Goal: Browse casually

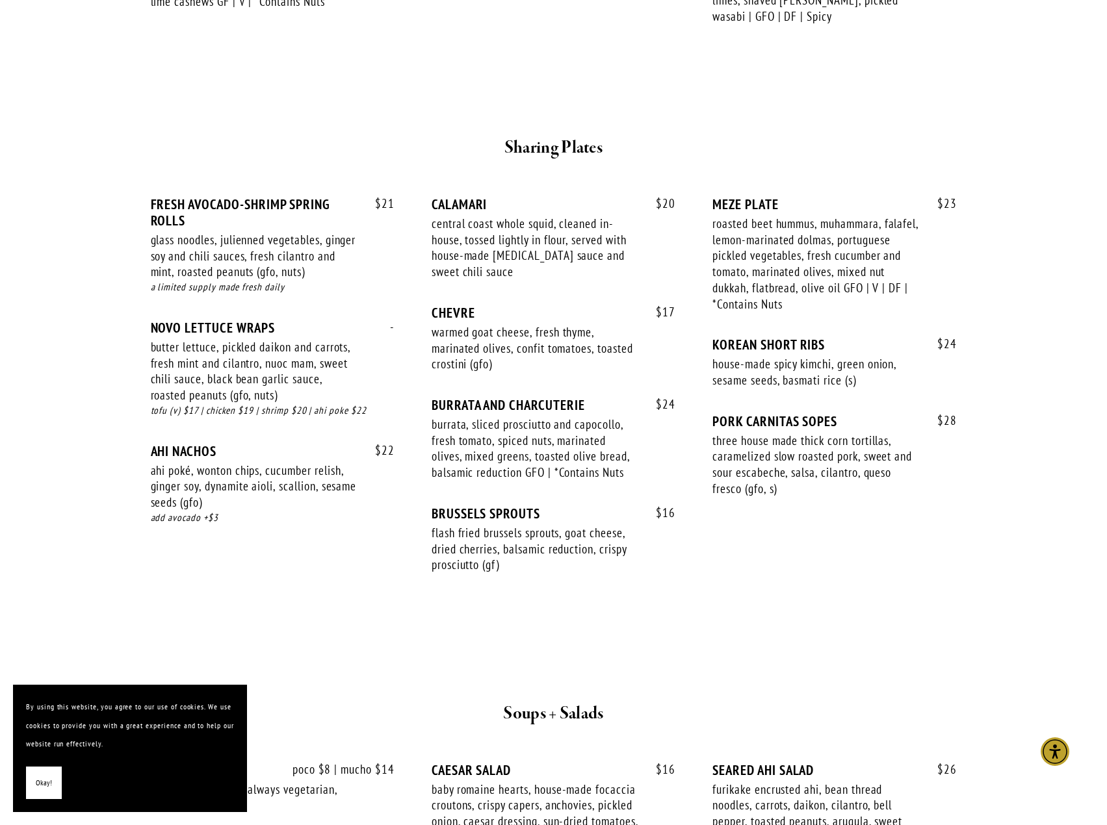
scroll to position [780, 0]
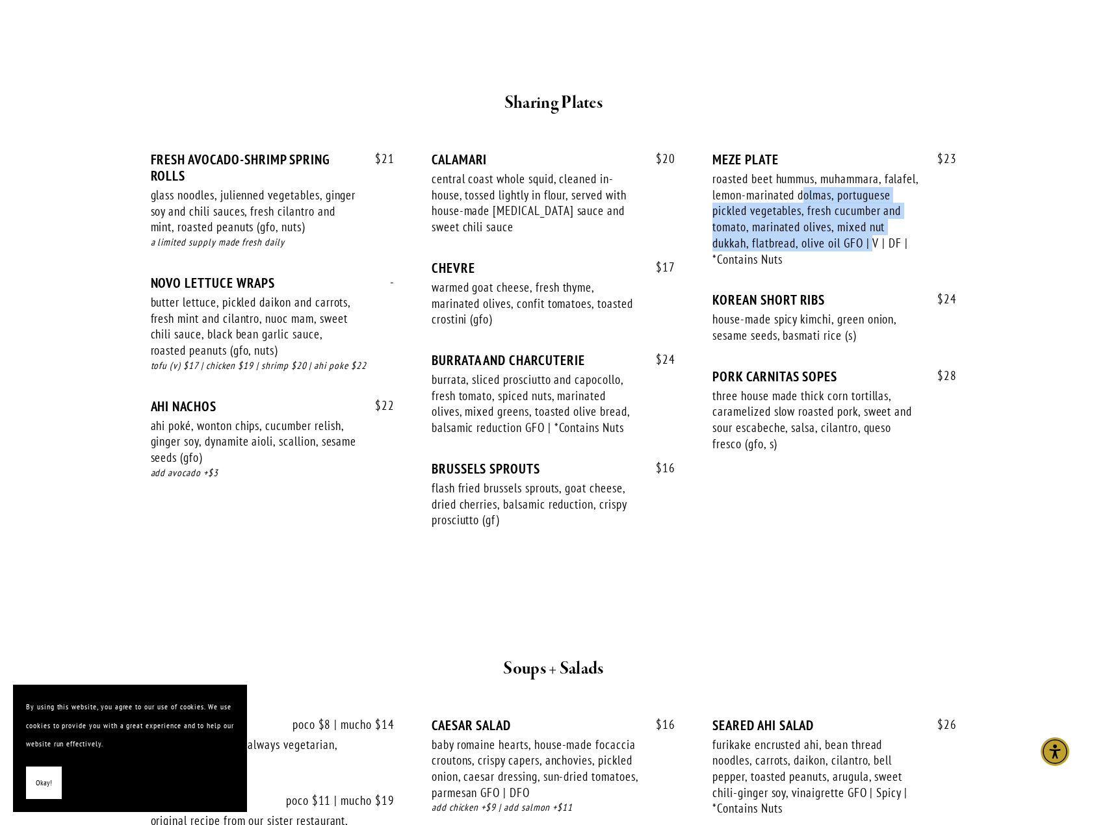
drag, startPoint x: 802, startPoint y: 179, endPoint x: 876, endPoint y: 220, distance: 84.4
click at [876, 220] on div "roasted beet hummus, muhammara, falafel, lemon-marinated dolmas, portuguese pic…" at bounding box center [815, 219] width 207 height 96
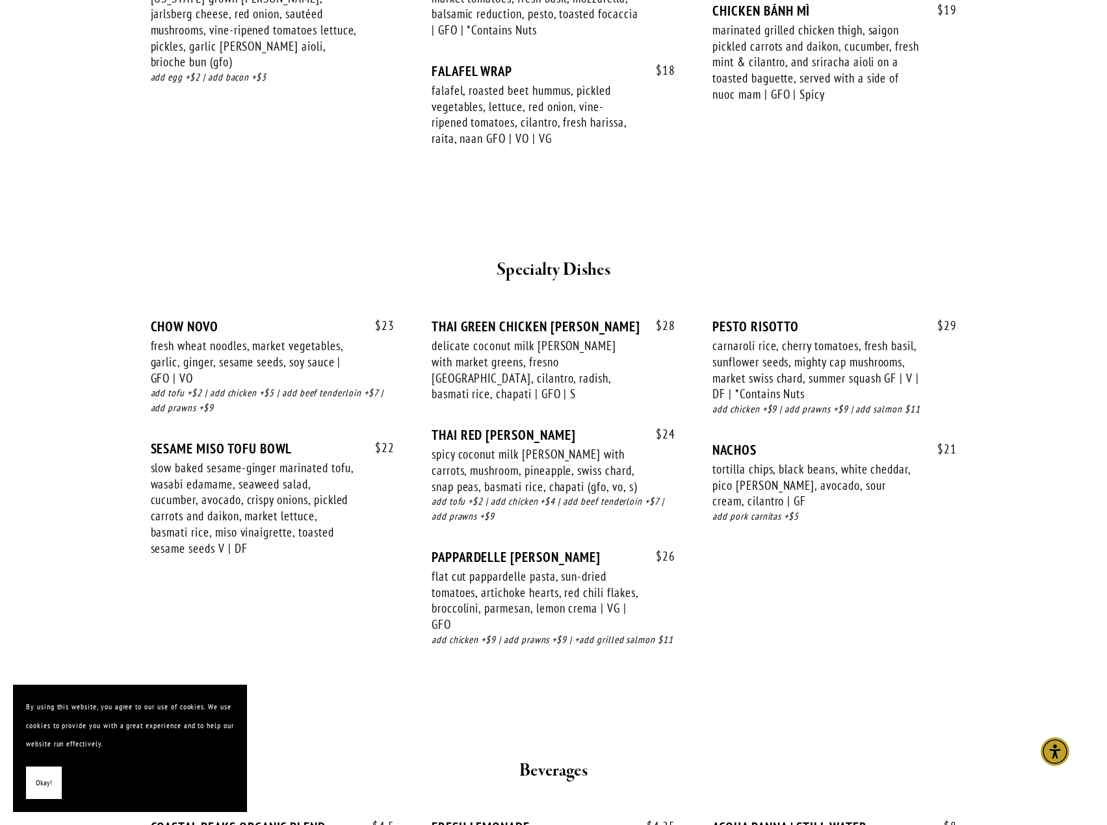
scroll to position [2079, 0]
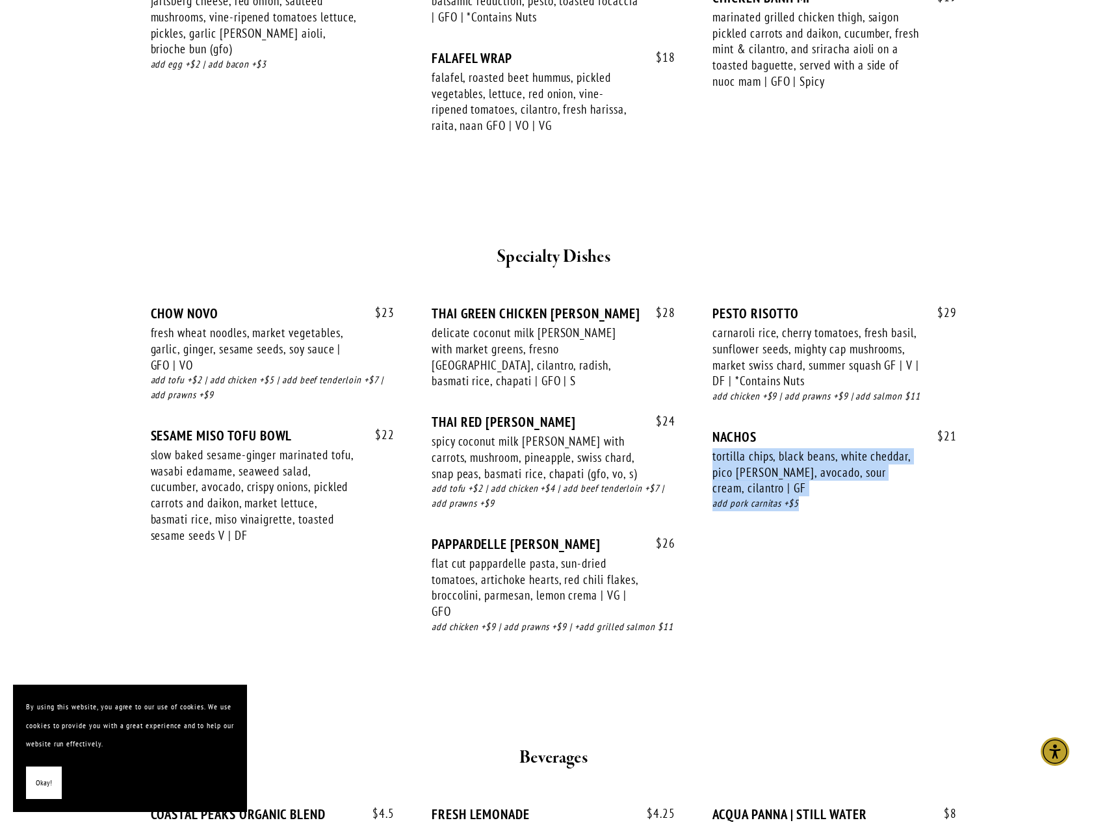
drag, startPoint x: 838, startPoint y: 479, endPoint x: 712, endPoint y: 439, distance: 131.7
click at [712, 439] on div "$ 21 NACHOS tortilla chips, black beans, white cheddar, pico [PERSON_NAME], avo…" at bounding box center [834, 482] width 244 height 107
click at [721, 396] on div "$ 29 PESTO RISOTTO carnaroli rice, cherry tomatoes, fresh basil, sunflower seed…" at bounding box center [834, 366] width 244 height 123
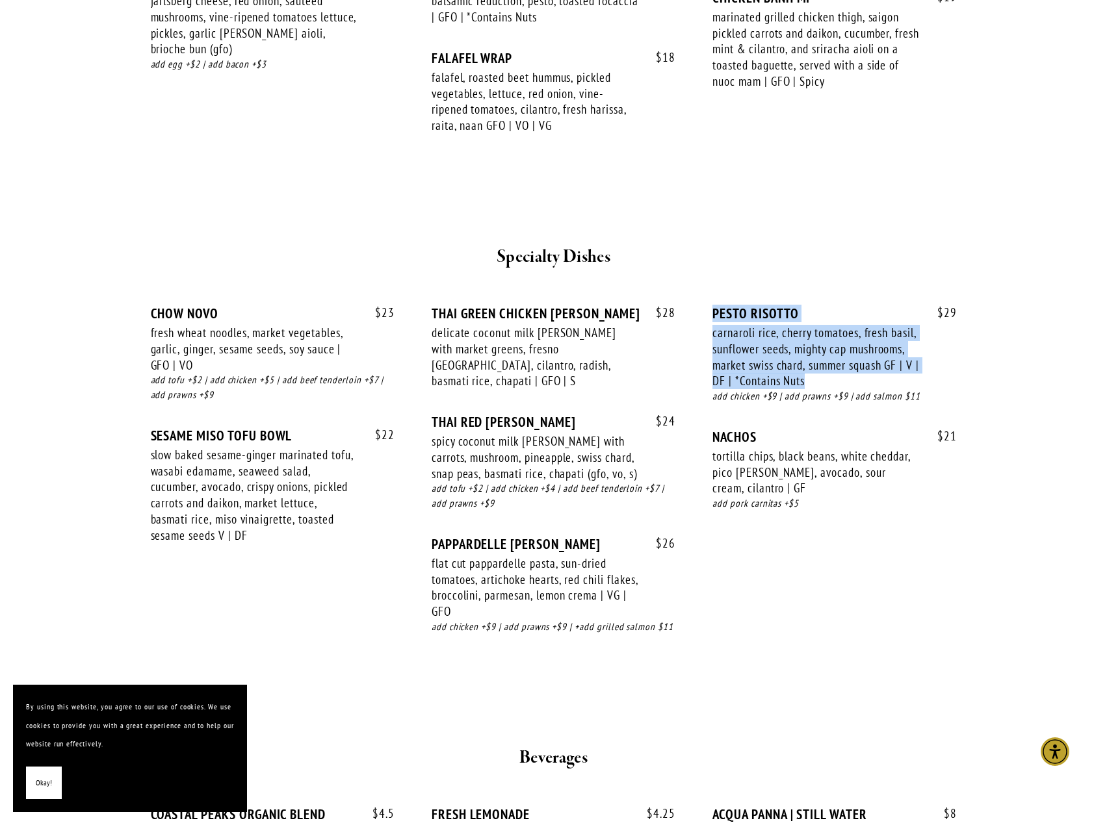
drag, startPoint x: 825, startPoint y: 359, endPoint x: 699, endPoint y: 291, distance: 142.4
click at [699, 305] on div "$ 23 CHOW NOVO fresh wheat noodles, market vegetables, garlic, ginger, sesame s…" at bounding box center [554, 481] width 806 height 353
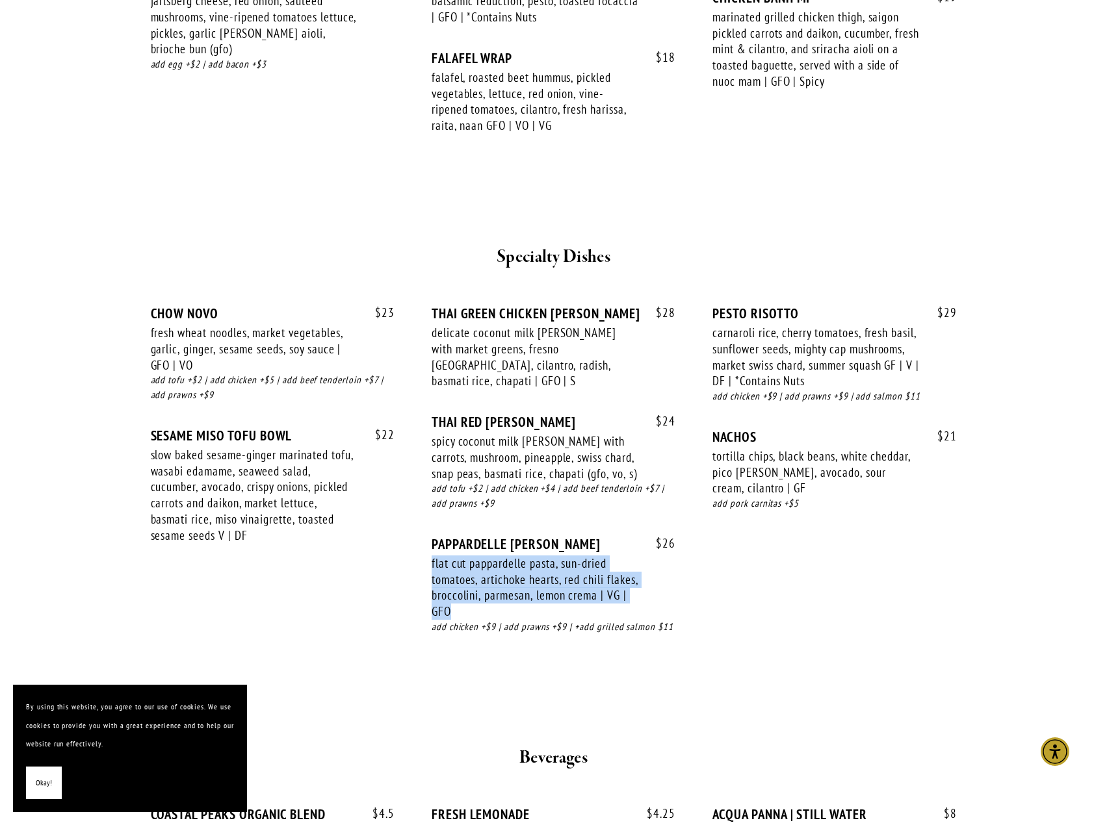
drag, startPoint x: 505, startPoint y: 580, endPoint x: 417, endPoint y: 526, distance: 103.0
click at [417, 526] on div "$ 23 CHOW NOVO fresh wheat noodles, market vegetables, garlic, ginger, sesame s…" at bounding box center [554, 481] width 806 height 353
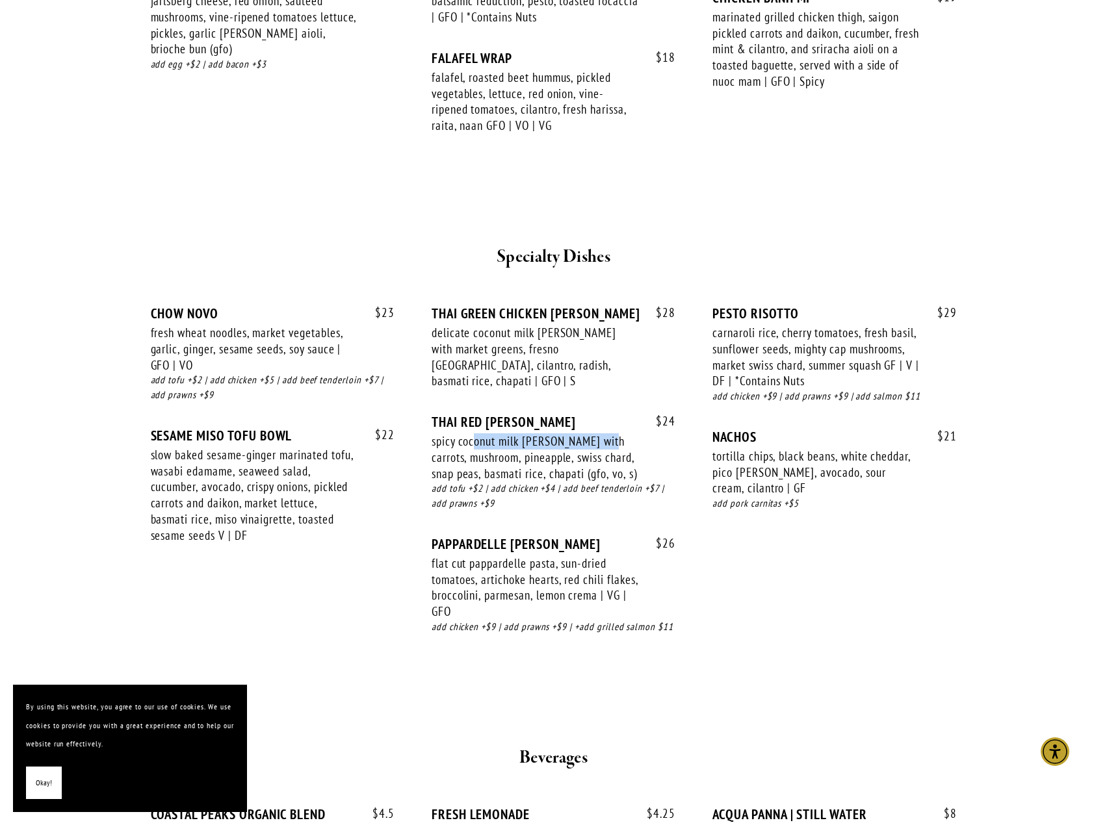
drag, startPoint x: 476, startPoint y: 410, endPoint x: 604, endPoint y: 403, distance: 128.2
click at [604, 433] on div "spicy coconut milk [PERSON_NAME] with carrots, mushroom, pineapple, swiss chard…" at bounding box center [534, 457] width 207 height 48
drag, startPoint x: 471, startPoint y: 423, endPoint x: 557, endPoint y: 442, distance: 88.4
click at [557, 442] on div "spicy coconut milk [PERSON_NAME] with carrots, mushroom, pineapple, swiss chard…" at bounding box center [534, 457] width 207 height 48
click at [588, 481] on div "add tofu +$2 | add chicken +$4 | add beef tenderloin +$7 | add prawns +$9" at bounding box center [553, 496] width 244 height 30
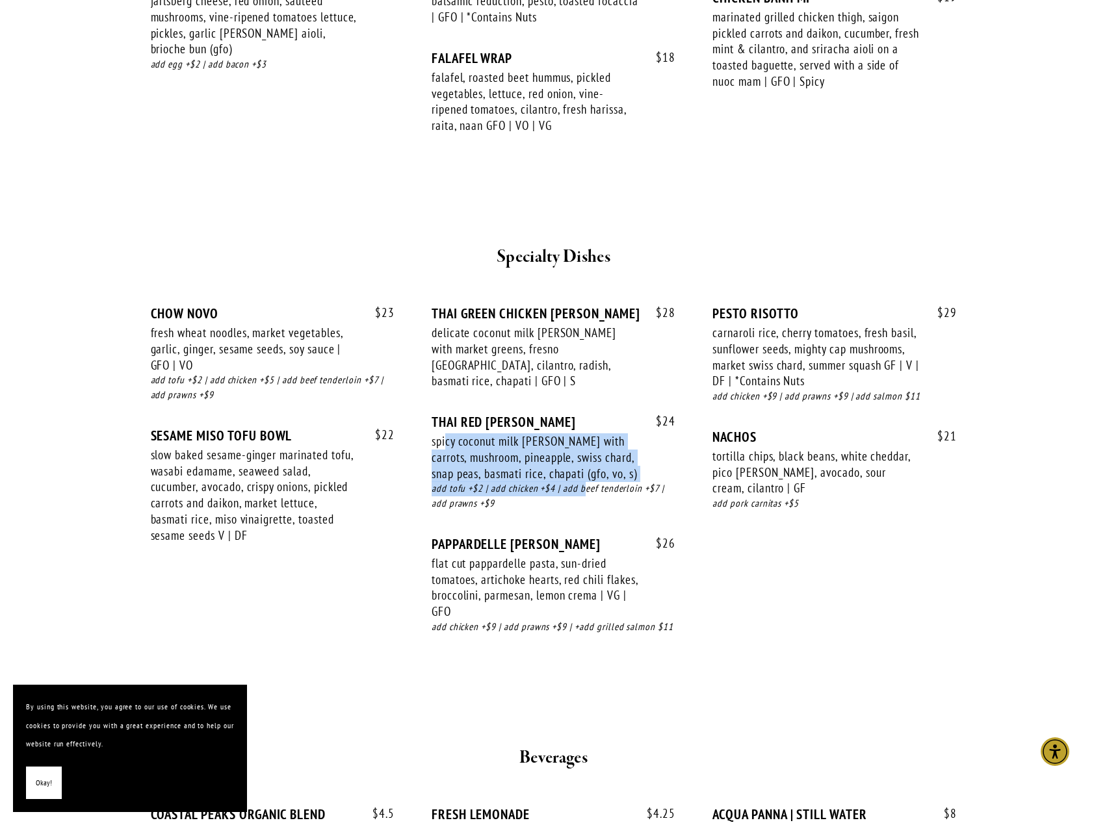
drag, startPoint x: 448, startPoint y: 407, endPoint x: 583, endPoint y: 461, distance: 146.1
click at [583, 461] on div "$ 24 THAI RED [PERSON_NAME] spicy coconut milk [PERSON_NAME] with carrots, mush…" at bounding box center [553, 475] width 244 height 122
click at [583, 481] on div "add tofu +$2 | add chicken +$4 | add beef tenderloin +$7 | add prawns +$9" at bounding box center [553, 496] width 244 height 30
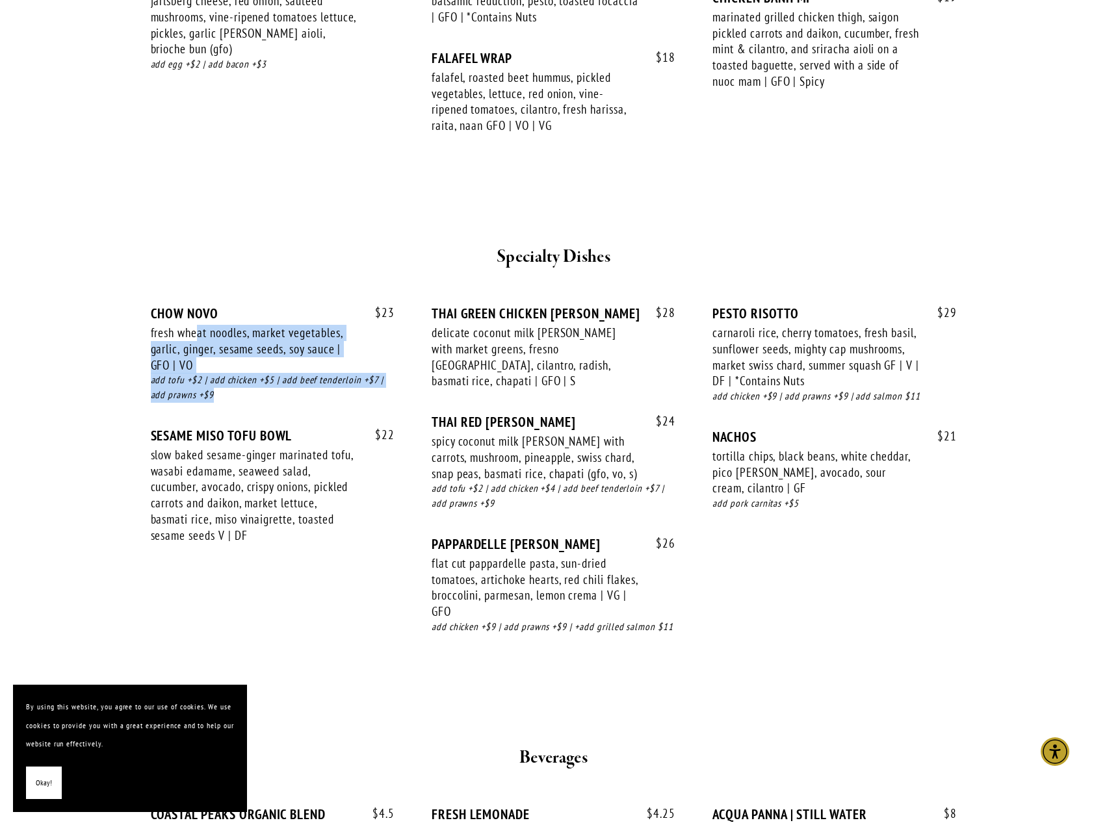
drag, startPoint x: 307, startPoint y: 311, endPoint x: 366, endPoint y: 381, distance: 91.3
click at [366, 381] on div "$ 23 CHOW NOVO fresh wheat noodles, market vegetables, garlic, ginger, sesame s…" at bounding box center [273, 366] width 244 height 122
click at [366, 381] on div "add tofu +$2 | add chicken +$5 | add beef tenderloin +$7 | add prawns +$9" at bounding box center [273, 388] width 244 height 30
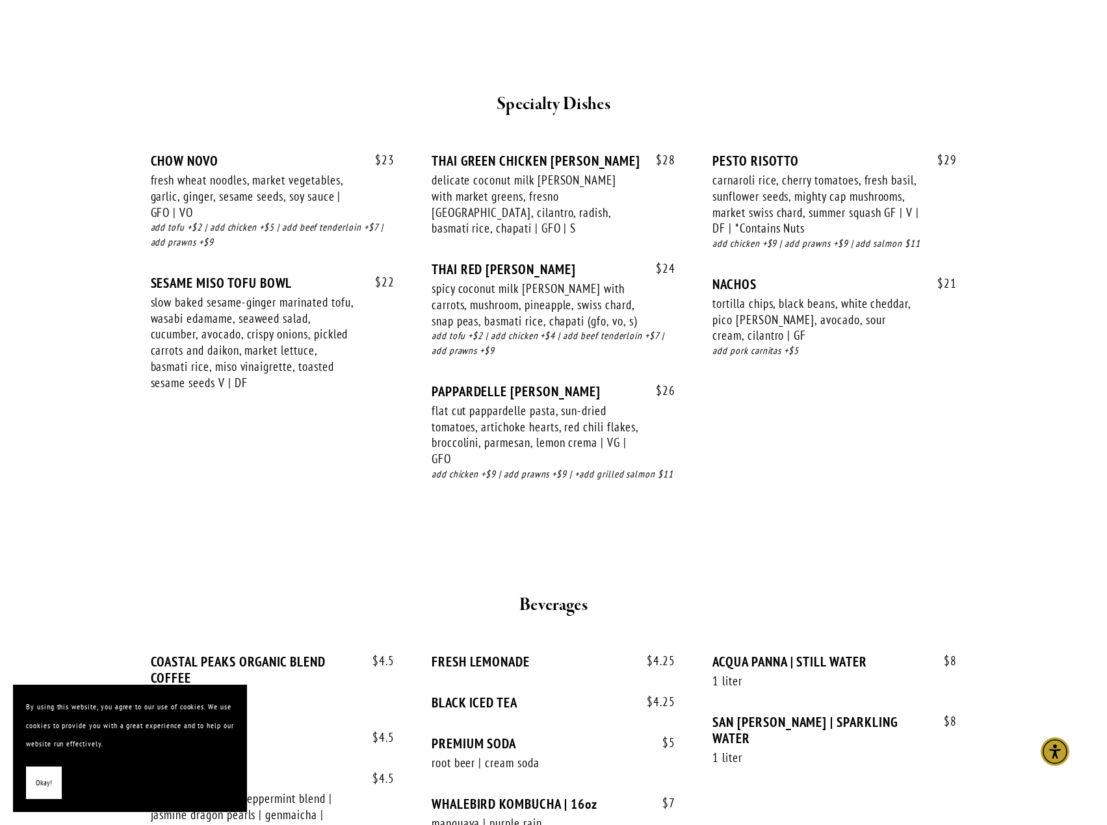
scroll to position [2209, 0]
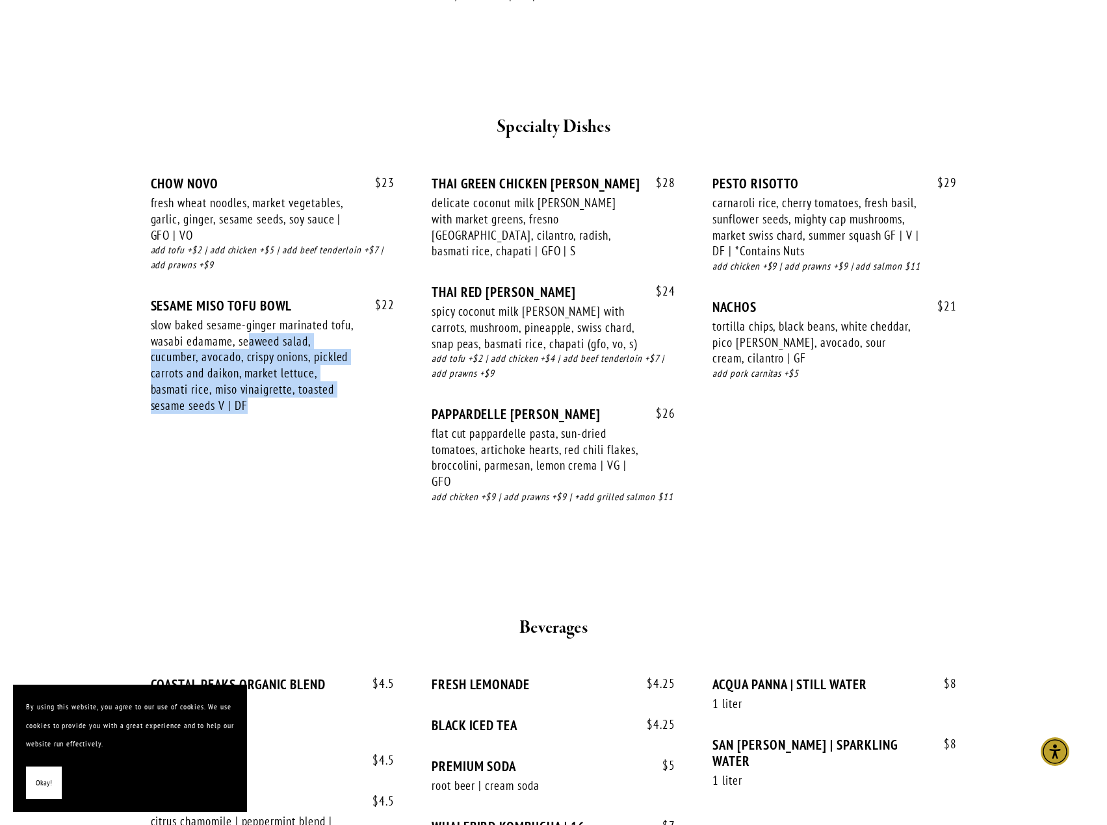
drag, startPoint x: 248, startPoint y: 327, endPoint x: 311, endPoint y: 405, distance: 99.8
click at [311, 405] on div "$ 22 SESAME MISO TOFU BOWL slow baked sesame-ginger marinated tofu, wasabi edam…" at bounding box center [273, 368] width 244 height 140
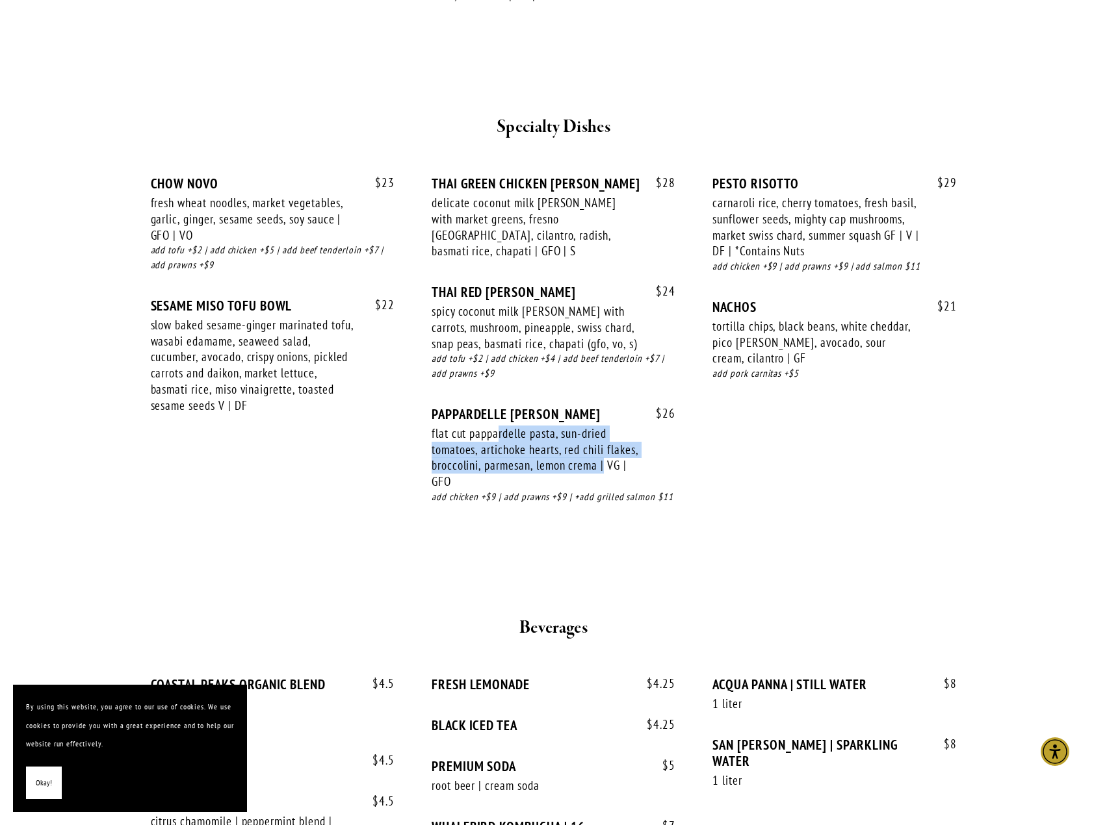
drag, startPoint x: 498, startPoint y: 400, endPoint x: 648, endPoint y: 438, distance: 154.9
click at [648, 438] on div "$ 26 PAPPARDELLE [PERSON_NAME] flat cut pappardelle pasta, sun-dried tomatoes, …" at bounding box center [553, 467] width 244 height 123
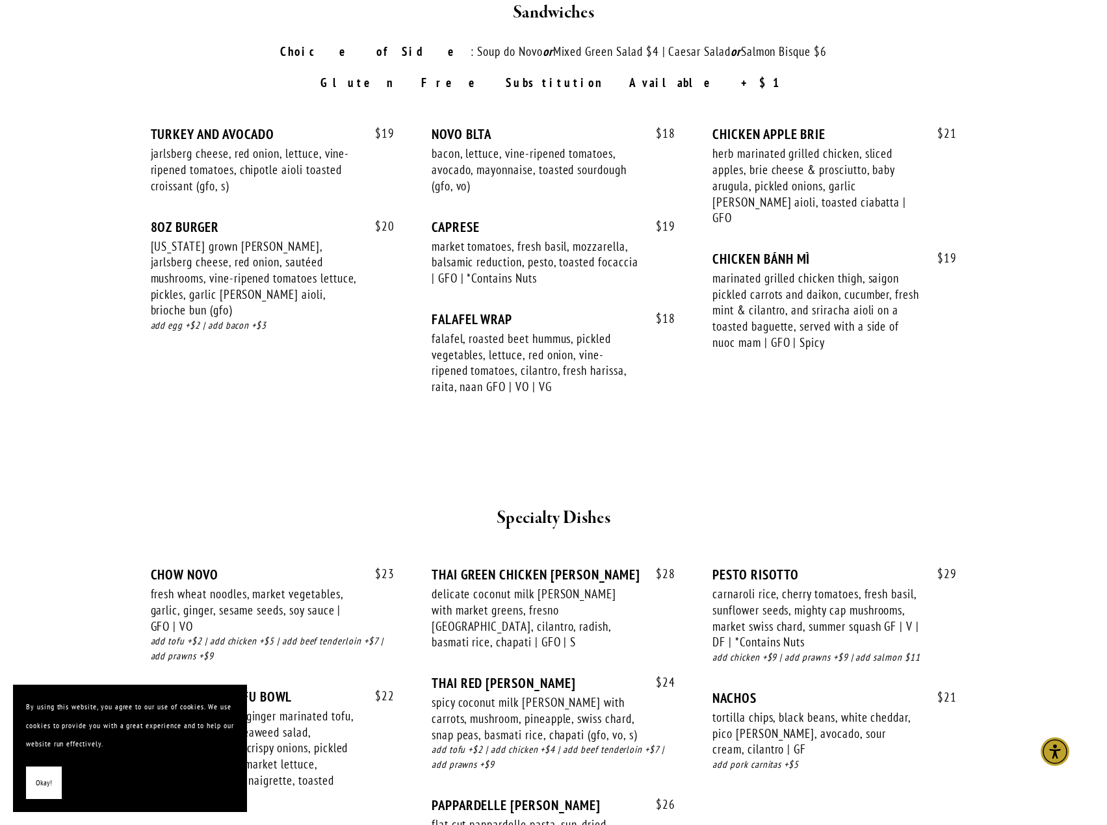
scroll to position [1754, 0]
